Goal: Find specific page/section: Find specific page/section

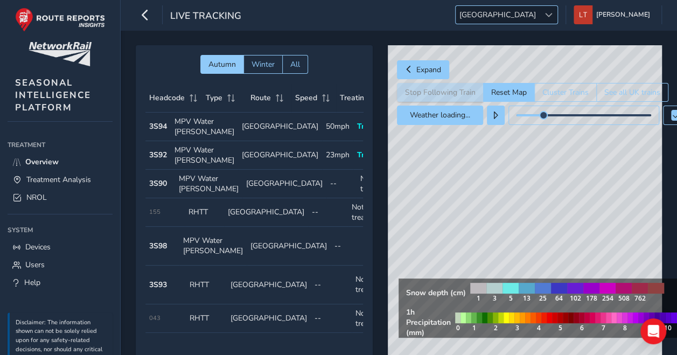
click at [539, 20] on span "[GEOGRAPHIC_DATA]" at bounding box center [497, 15] width 84 height 18
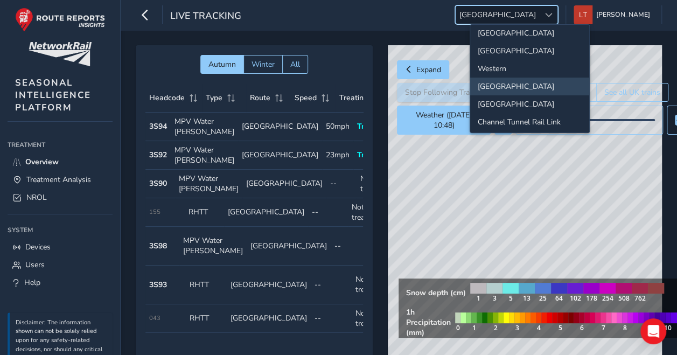
scroll to position [69, 0]
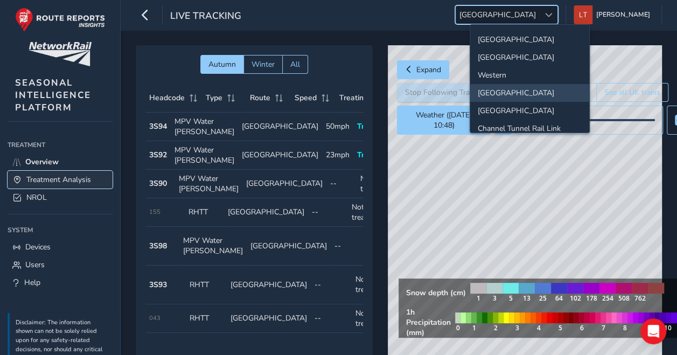
click at [90, 185] on link "Treatment Analysis" at bounding box center [60, 180] width 105 height 18
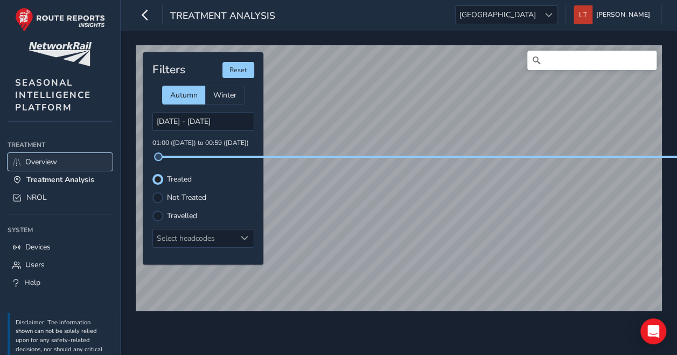
click at [66, 165] on link "Overview" at bounding box center [60, 162] width 105 height 18
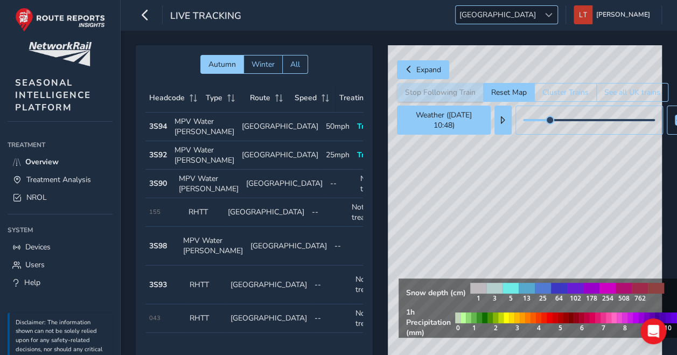
click at [539, 9] on span "[GEOGRAPHIC_DATA]" at bounding box center [497, 15] width 84 height 18
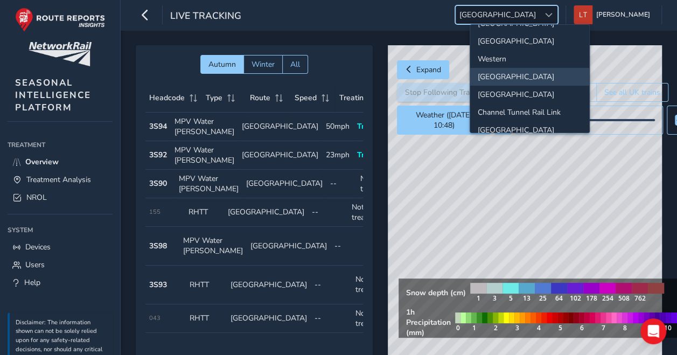
scroll to position [30, 0]
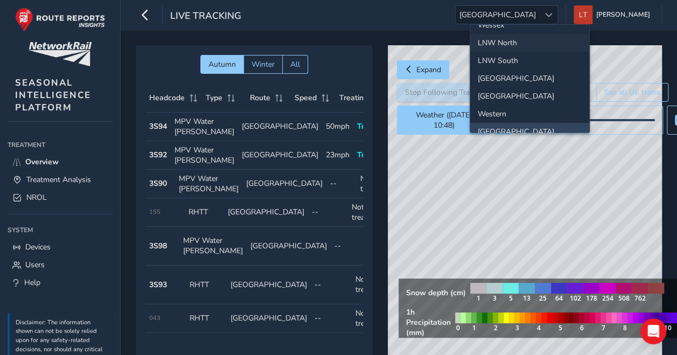
click at [505, 38] on li "LNW North" at bounding box center [529, 43] width 119 height 18
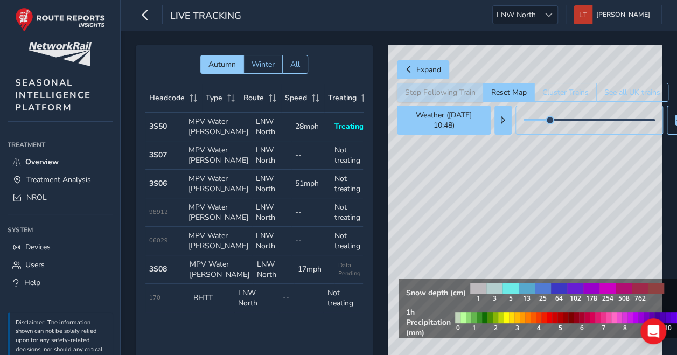
scroll to position [20, 0]
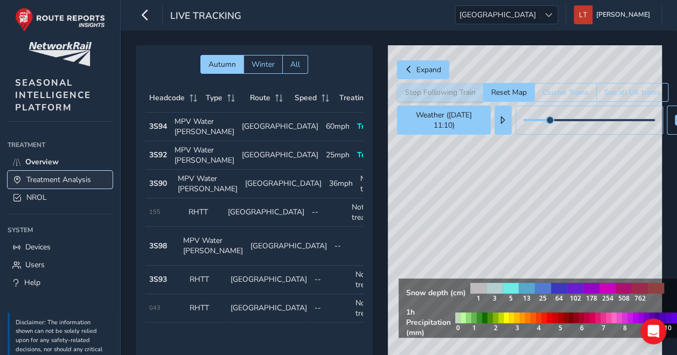
click at [54, 179] on span "Treatment Analysis" at bounding box center [58, 179] width 65 height 10
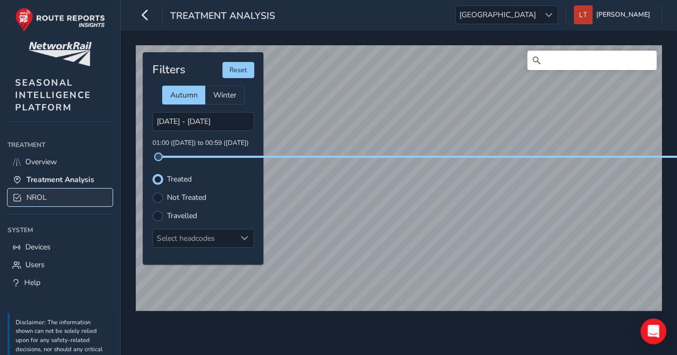
click at [56, 193] on link "NROL" at bounding box center [60, 197] width 105 height 18
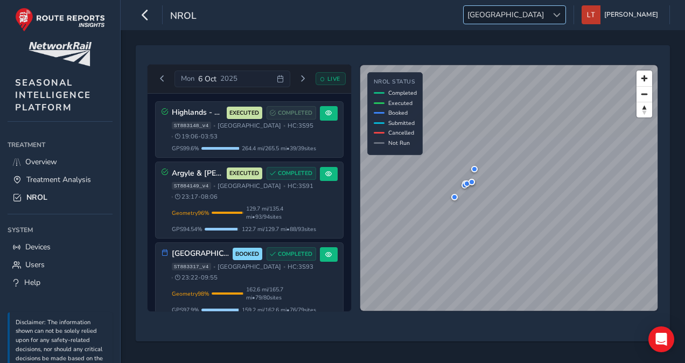
click at [547, 17] on span "[GEOGRAPHIC_DATA]" at bounding box center [505, 15] width 84 height 18
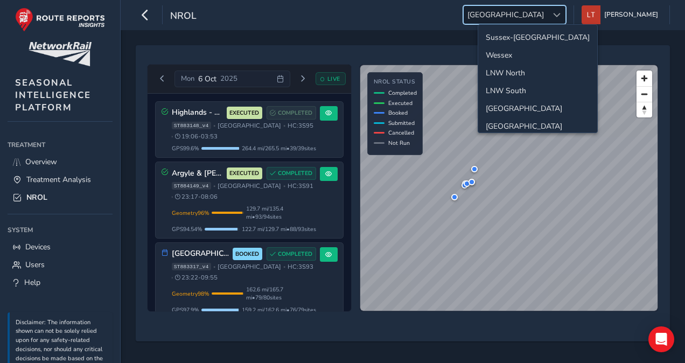
scroll to position [37, 0]
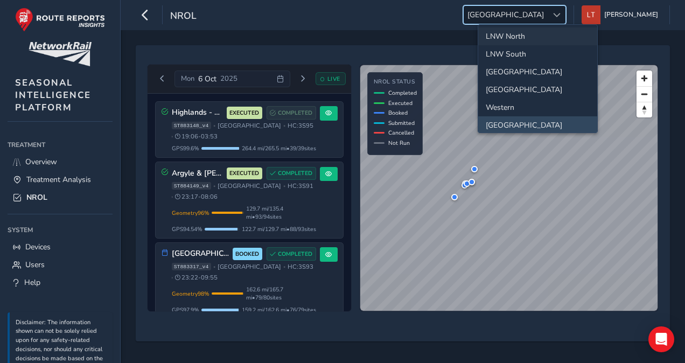
click at [536, 36] on li "LNW North" at bounding box center [537, 36] width 119 height 18
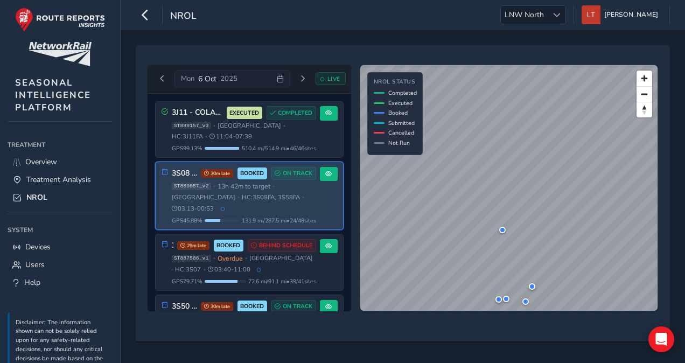
click at [242, 197] on span "HC: 3S08FA, 3S58FA" at bounding box center [271, 197] width 58 height 8
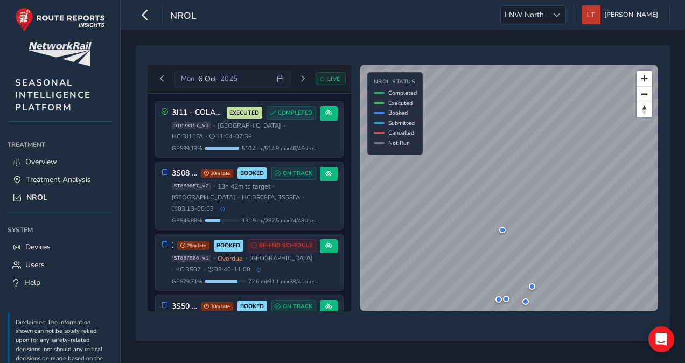
drag, startPoint x: 351, startPoint y: 177, endPoint x: 354, endPoint y: 219, distance: 42.1
click at [354, 219] on div "[DATE] LIVE 3J11 - COLAS Lancs & Cumbria EXECUTED COMPLETED ST889157_v3 • [GEOG…" at bounding box center [402, 187] width 519 height 255
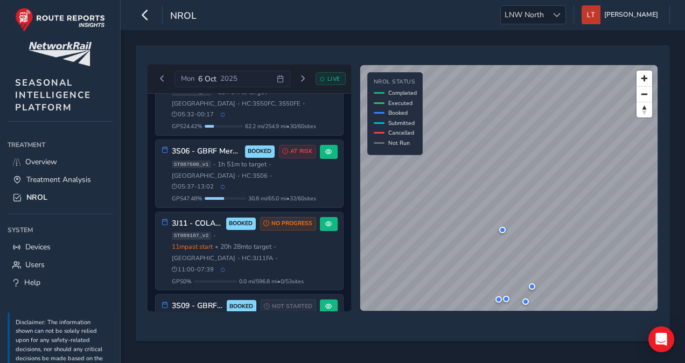
scroll to position [230, 0]
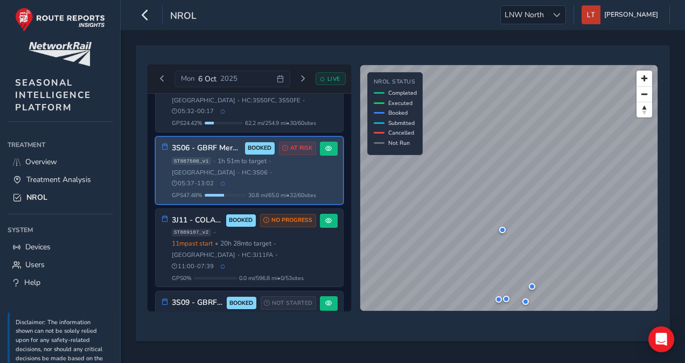
click at [268, 157] on div "ST887508_v1 • 1h 51m to target • [GEOGRAPHIC_DATA] • HC: 3S06 • 05:37 - 13:02" at bounding box center [244, 172] width 144 height 31
click at [327, 145] on span at bounding box center [328, 148] width 6 height 6
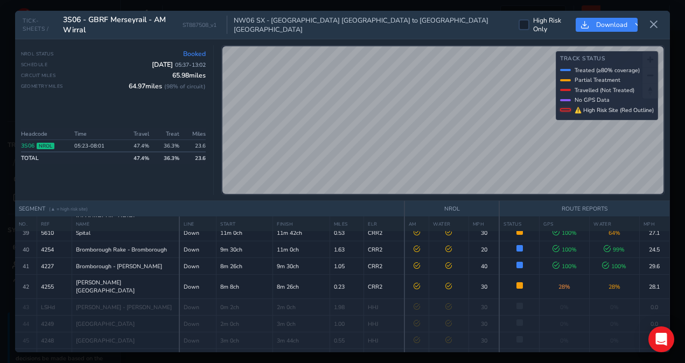
scroll to position [785, 0]
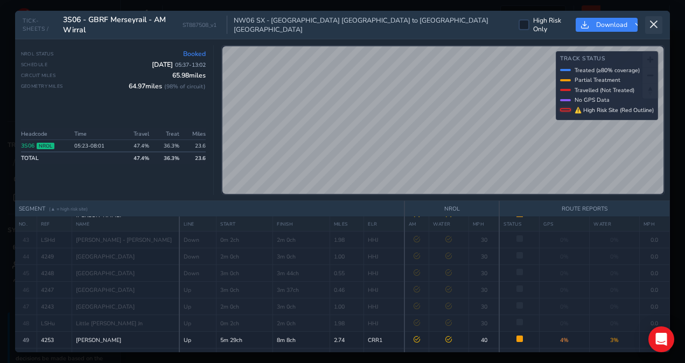
click at [655, 24] on icon at bounding box center [654, 25] width 10 height 10
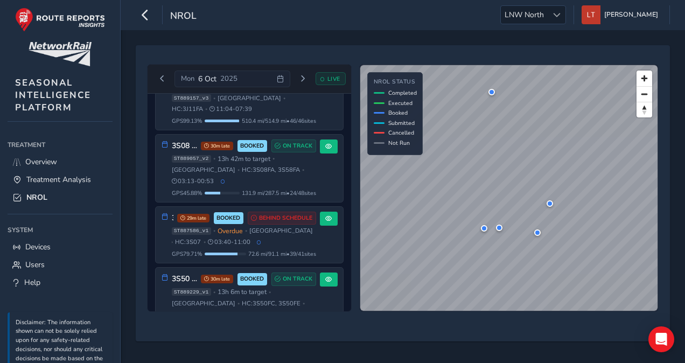
scroll to position [31, 0]
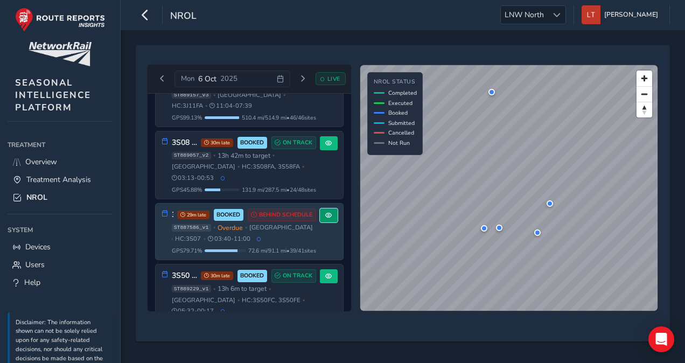
click at [325, 212] on span at bounding box center [328, 215] width 6 height 6
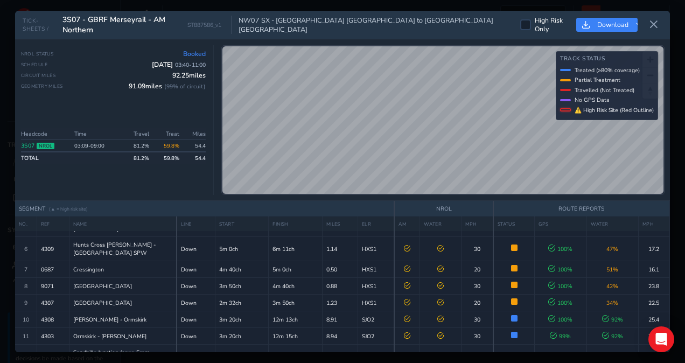
scroll to position [111, 0]
